Goal: Check status: Check status

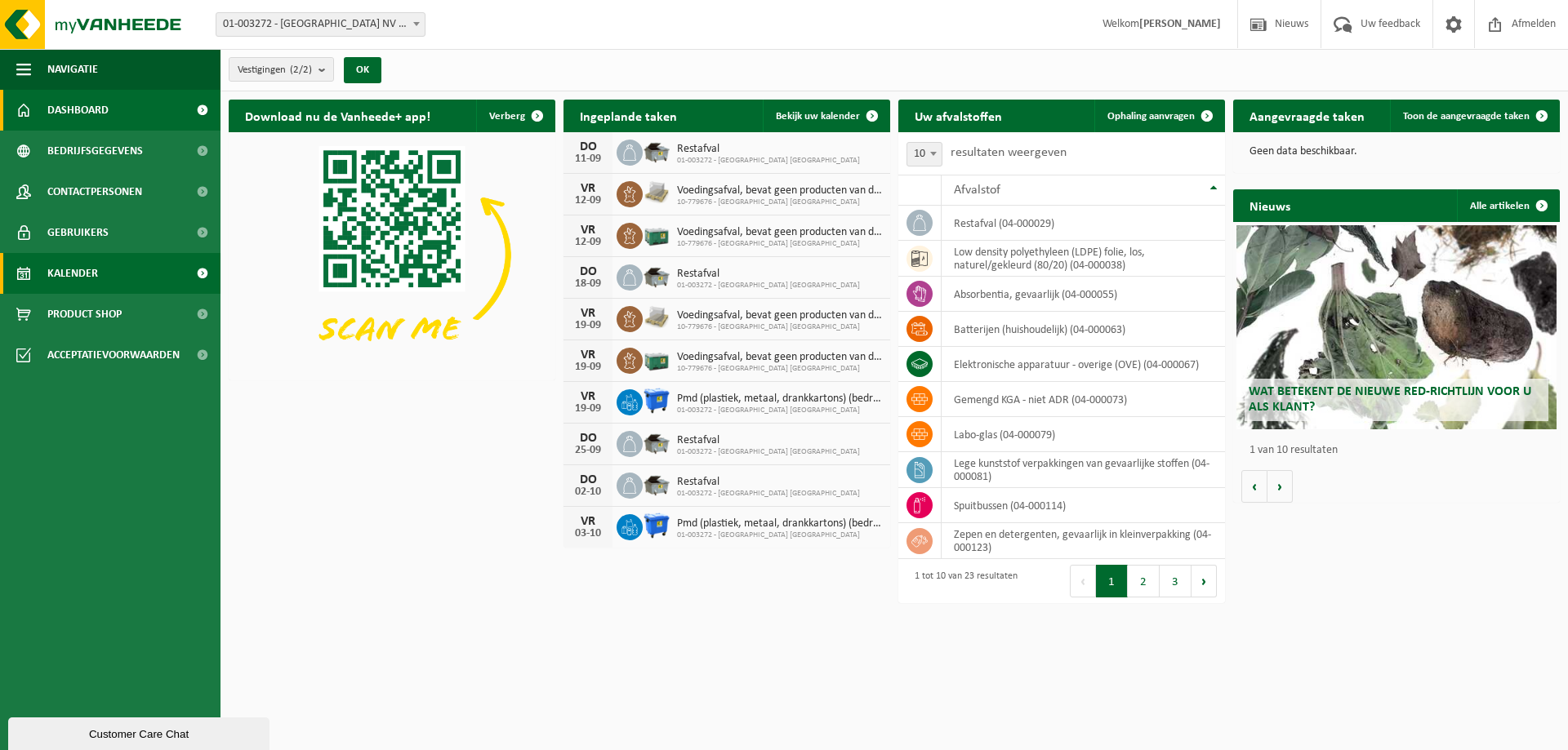
click at [127, 273] on link "Kalender" at bounding box center [110, 273] width 220 height 41
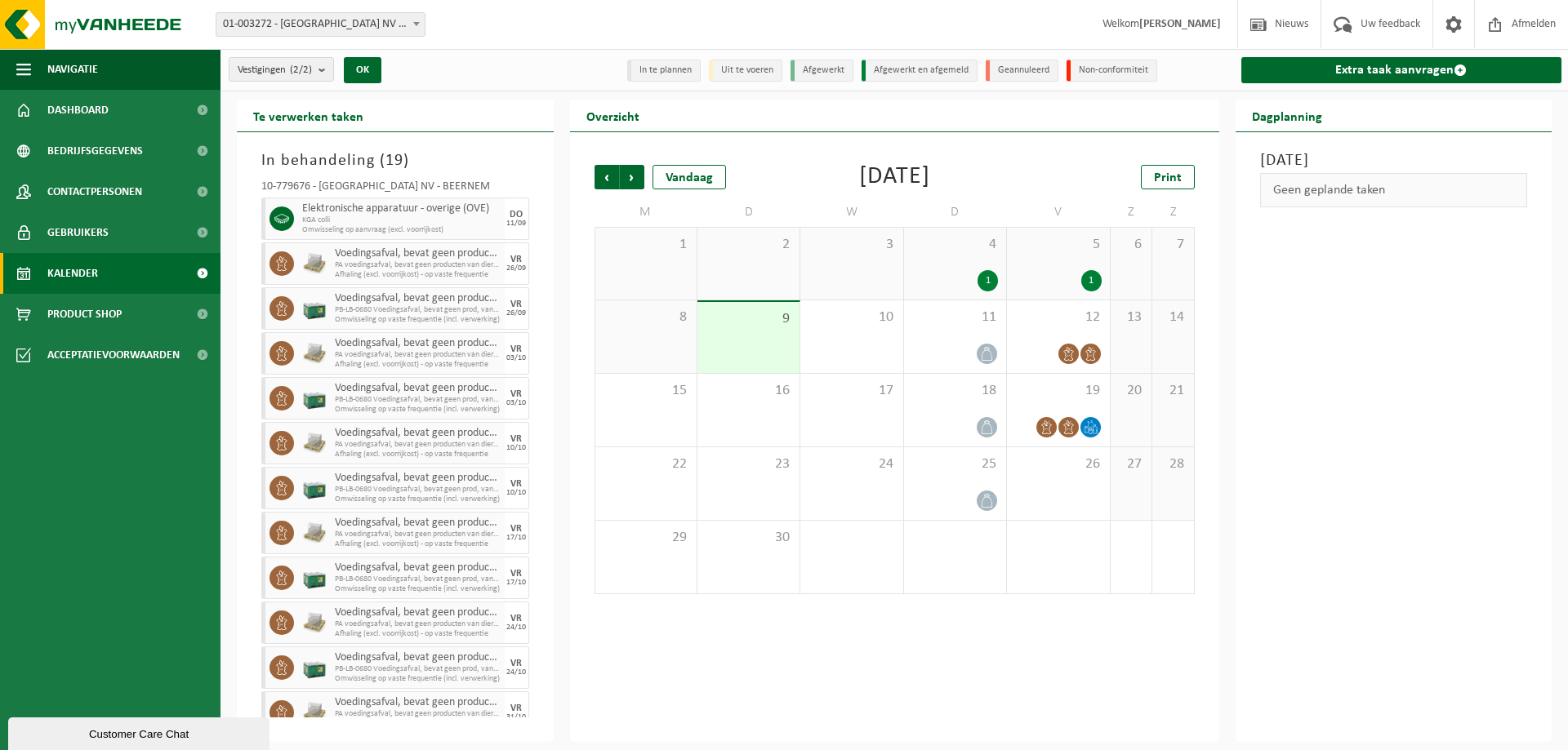
click at [543, 32] on div "Vestiging: 01-003272 - BELGOSUC NV - BEERNEM 10-779676 - BELGOSUC NV - BEERNEM …" at bounding box center [784, 25] width 1568 height 50
click at [971, 341] on div "11" at bounding box center [955, 336] width 102 height 72
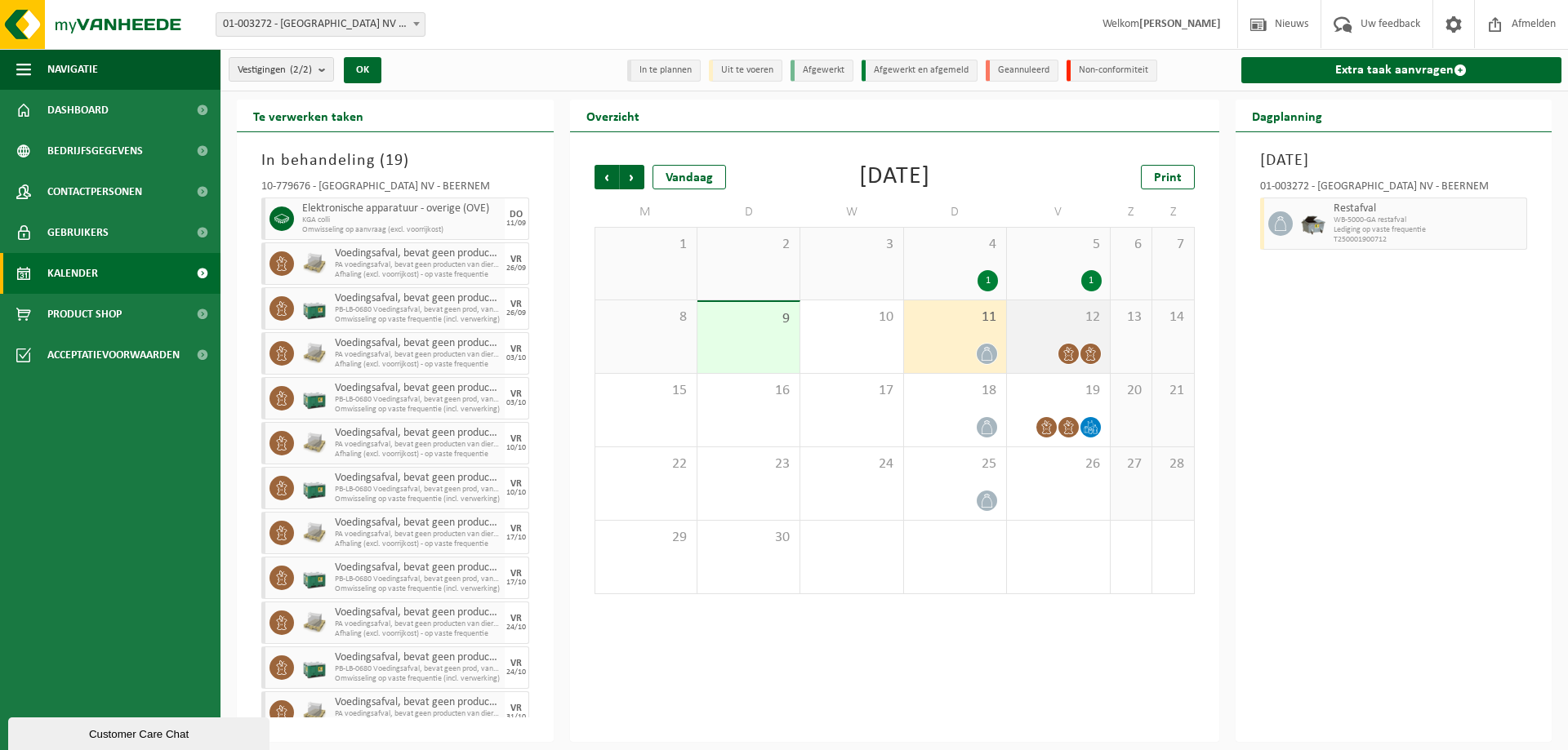
click at [1082, 324] on span "12" at bounding box center [1057, 318] width 86 height 18
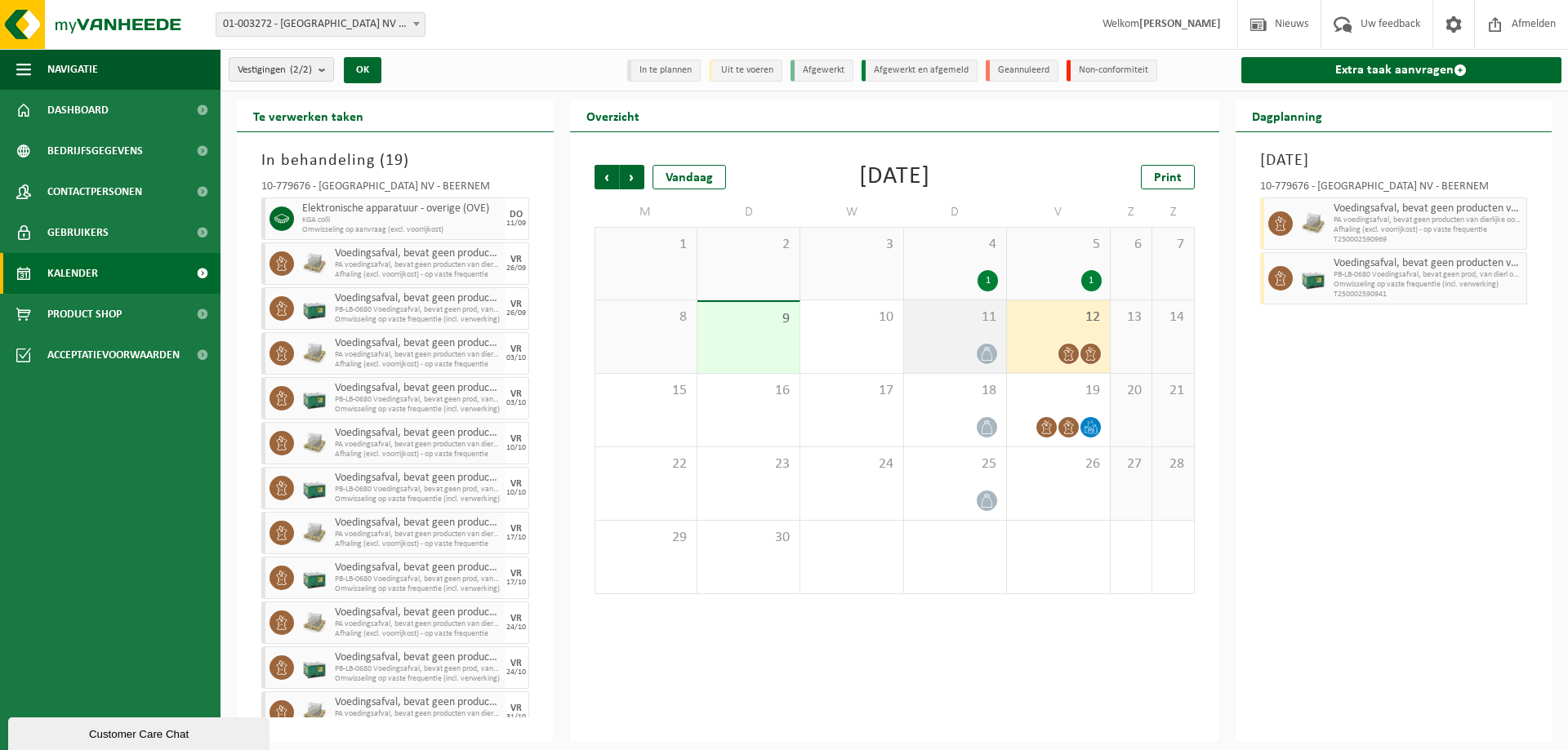
click at [917, 315] on span "11" at bounding box center [955, 318] width 86 height 18
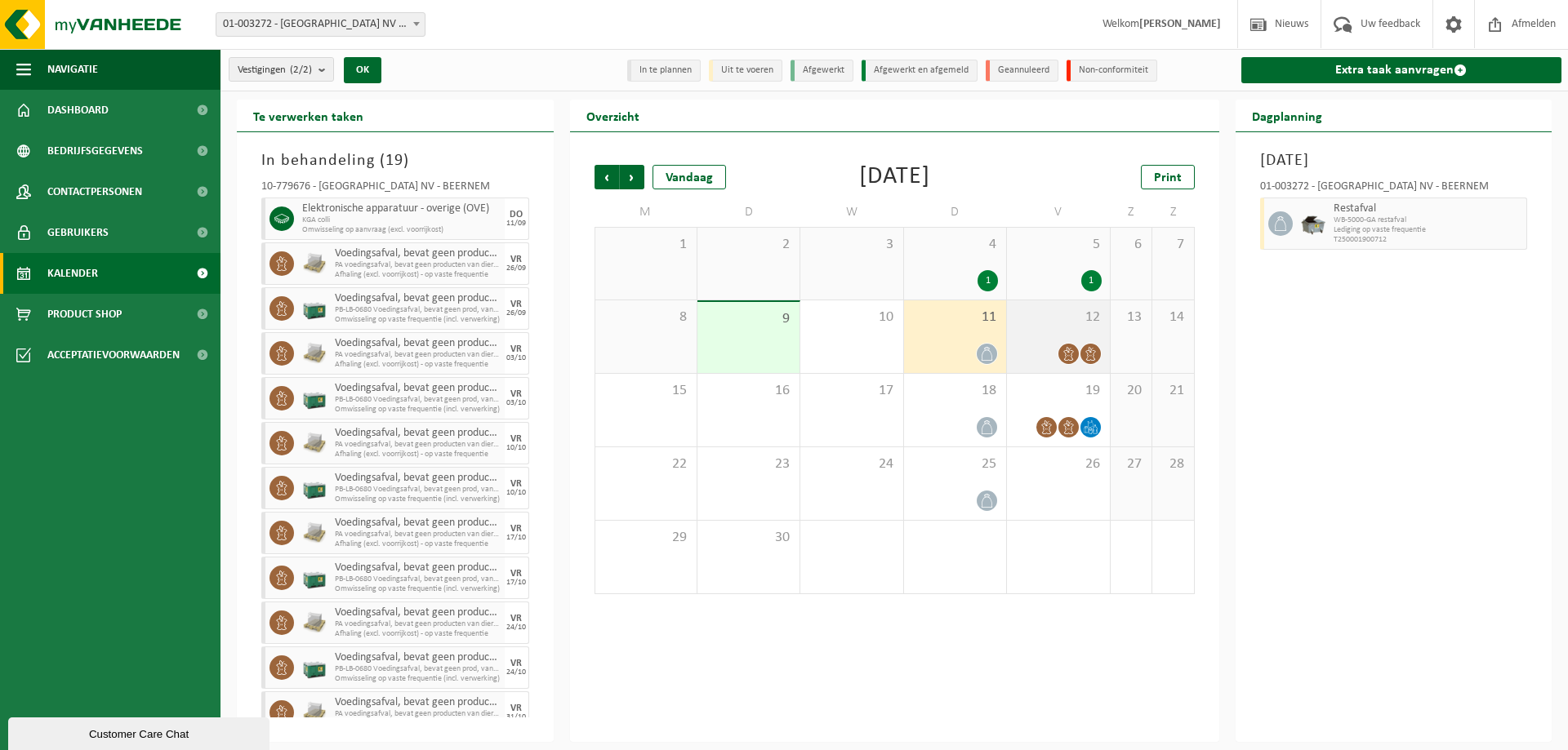
click at [1052, 314] on span "12" at bounding box center [1057, 318] width 86 height 18
